Goal: Navigation & Orientation: Find specific page/section

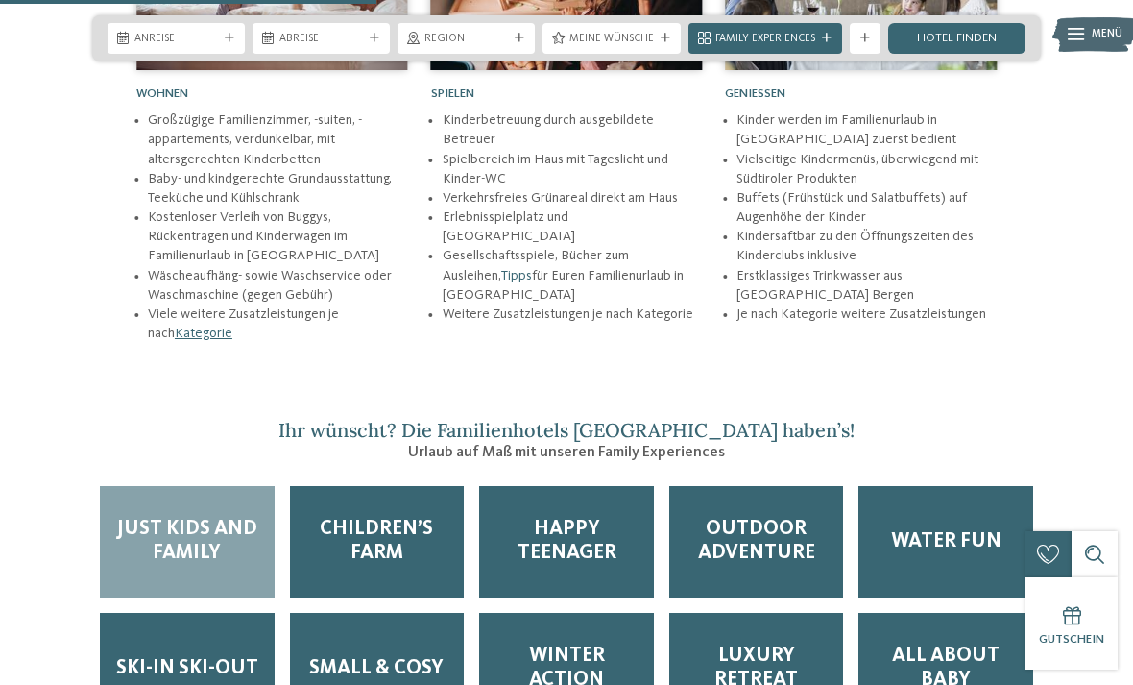
scroll to position [2264, 0]
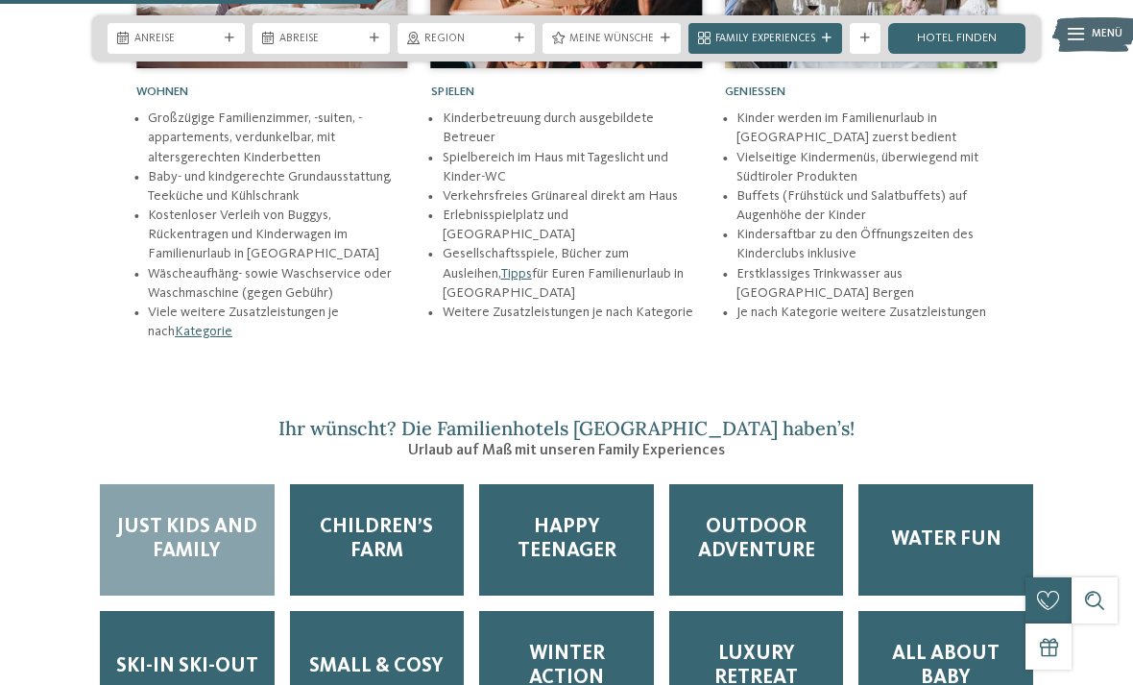
click at [766, 547] on span "Outdoor Adventure" at bounding box center [757, 540] width 144 height 48
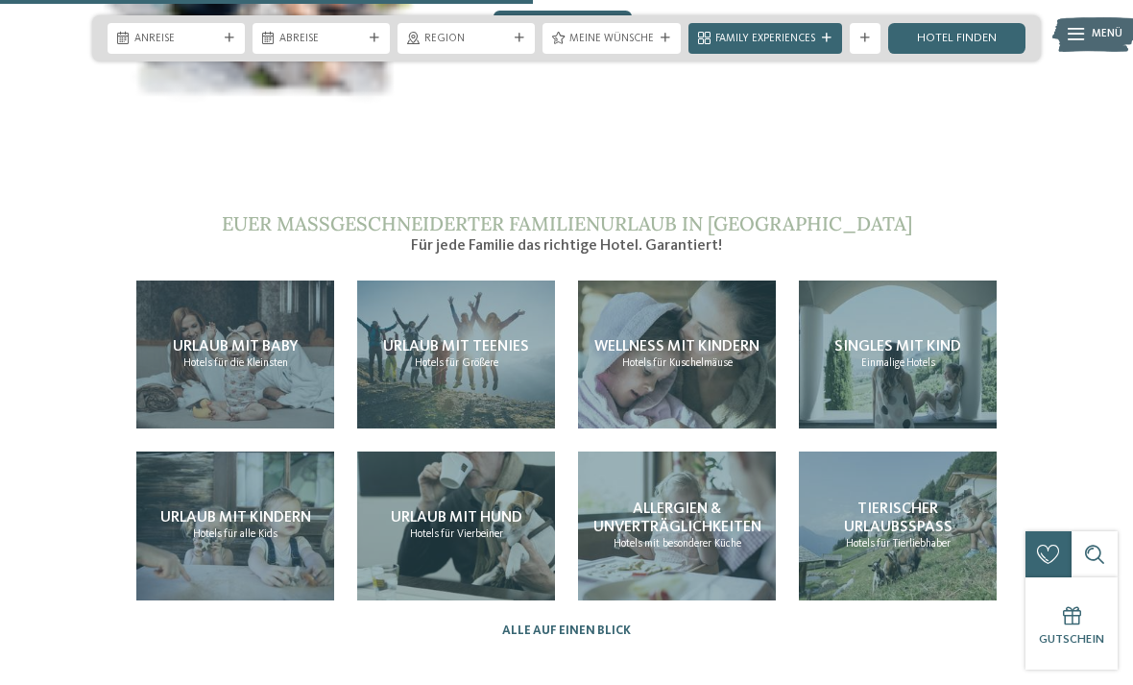
scroll to position [3223, 0]
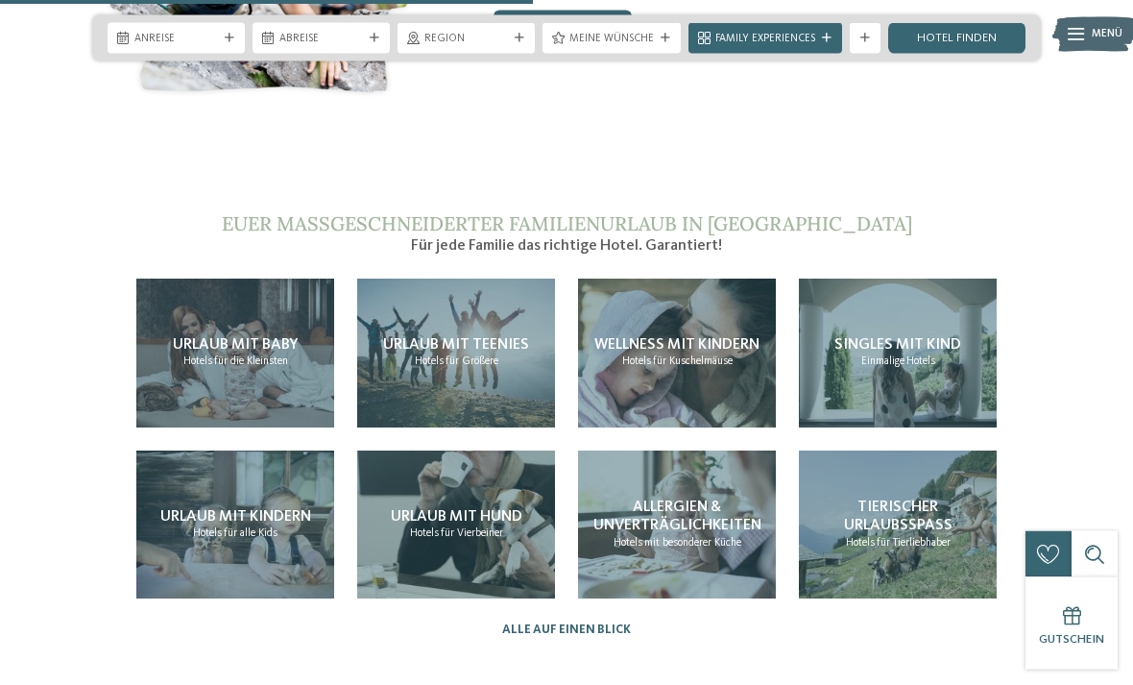
click at [934, 512] on span "Tierischer Urlaubsspaß" at bounding box center [898, 517] width 109 height 34
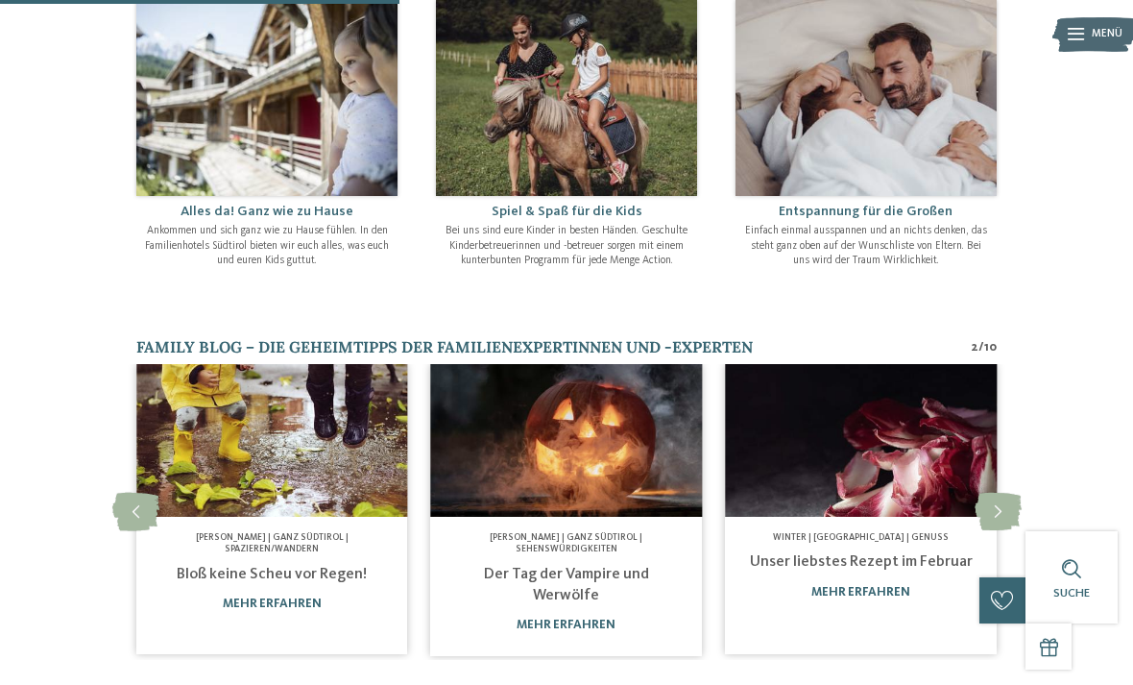
scroll to position [790, 0]
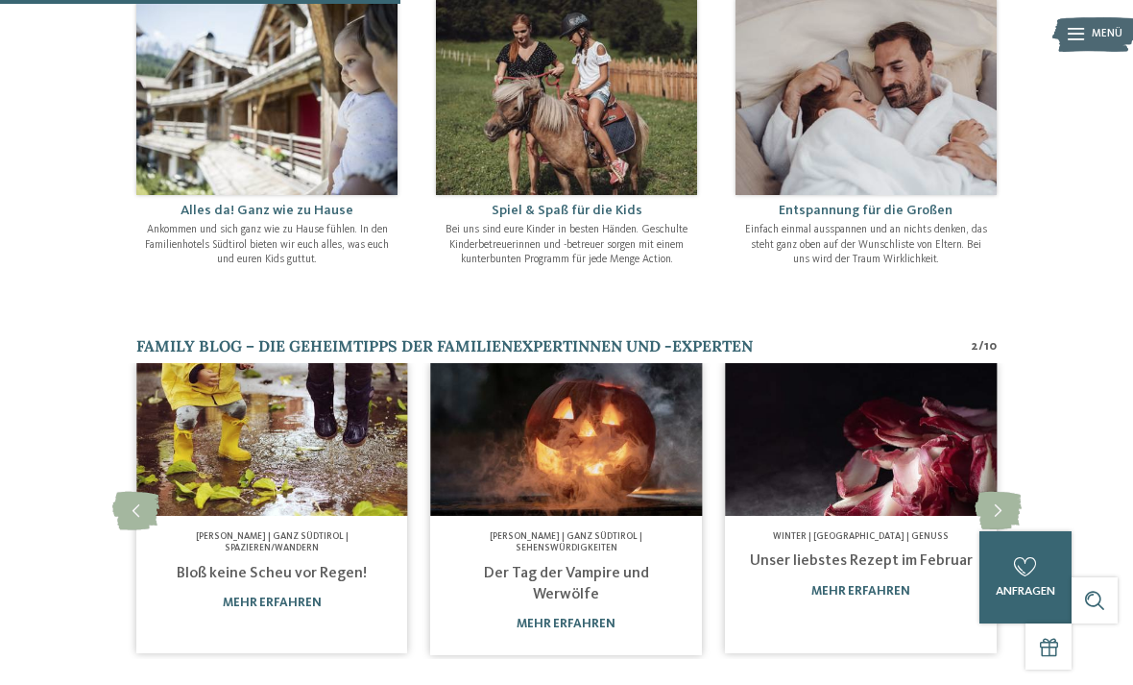
click at [587, 566] on link "Der Tag der Vampire und Werwölfe" at bounding box center [566, 584] width 165 height 36
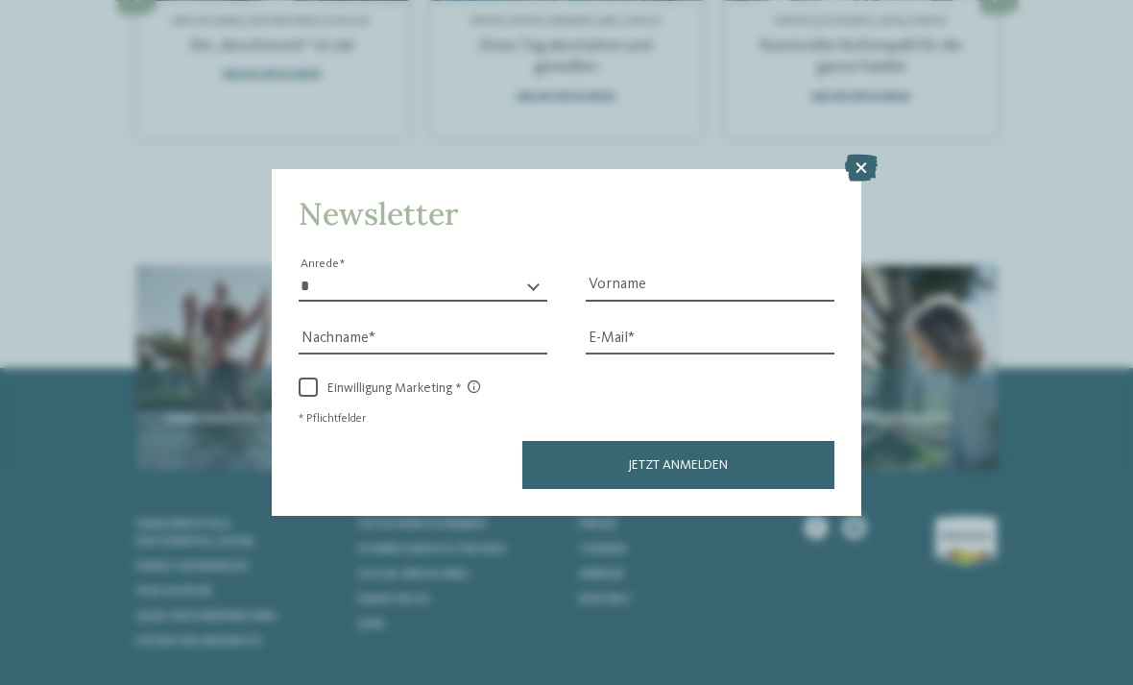
scroll to position [1042, 0]
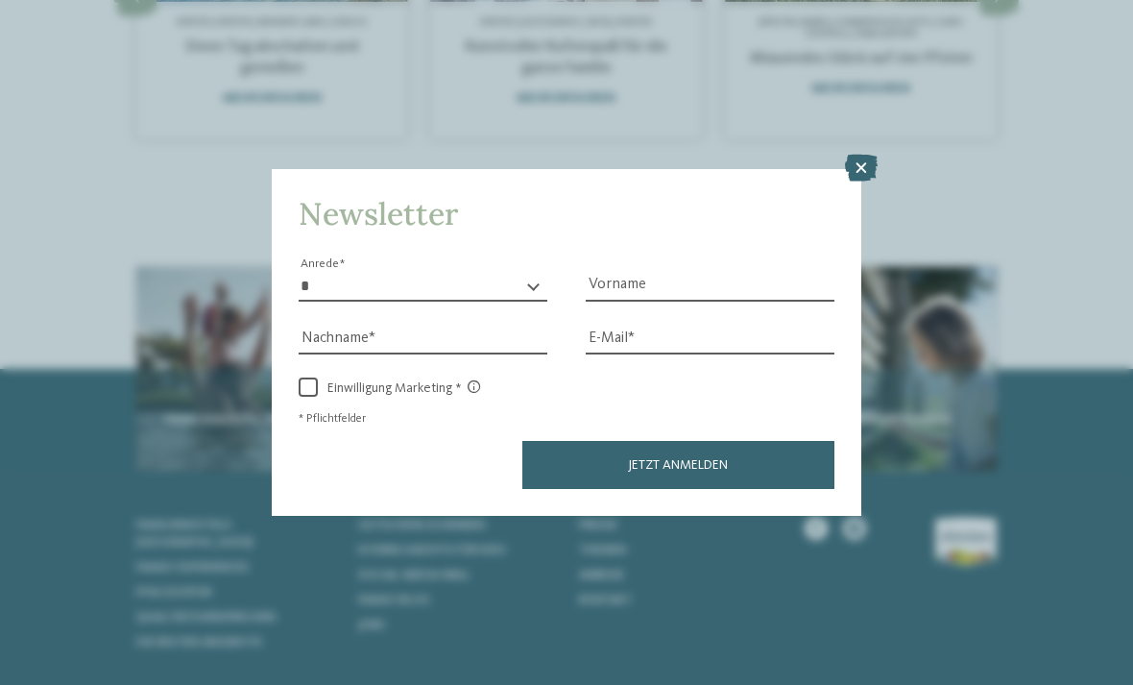
click at [865, 155] on icon at bounding box center [861, 168] width 33 height 27
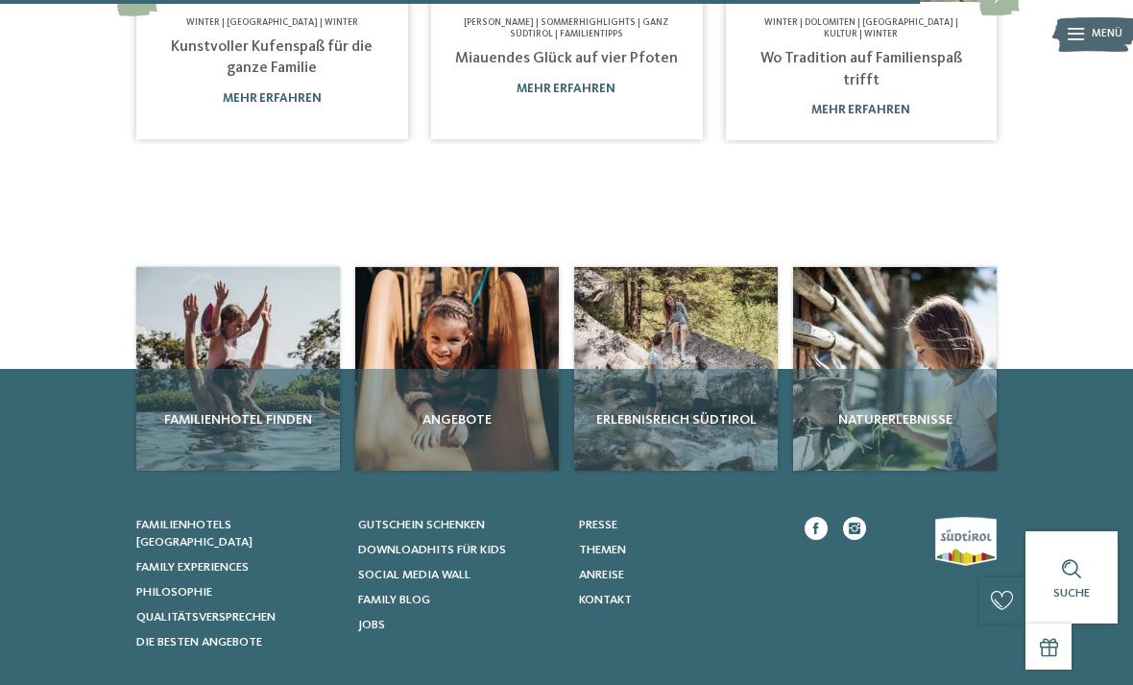
click at [237, 413] on div "Familienhotel finden" at bounding box center [238, 420] width 204 height 102
